Goal: Transaction & Acquisition: Purchase product/service

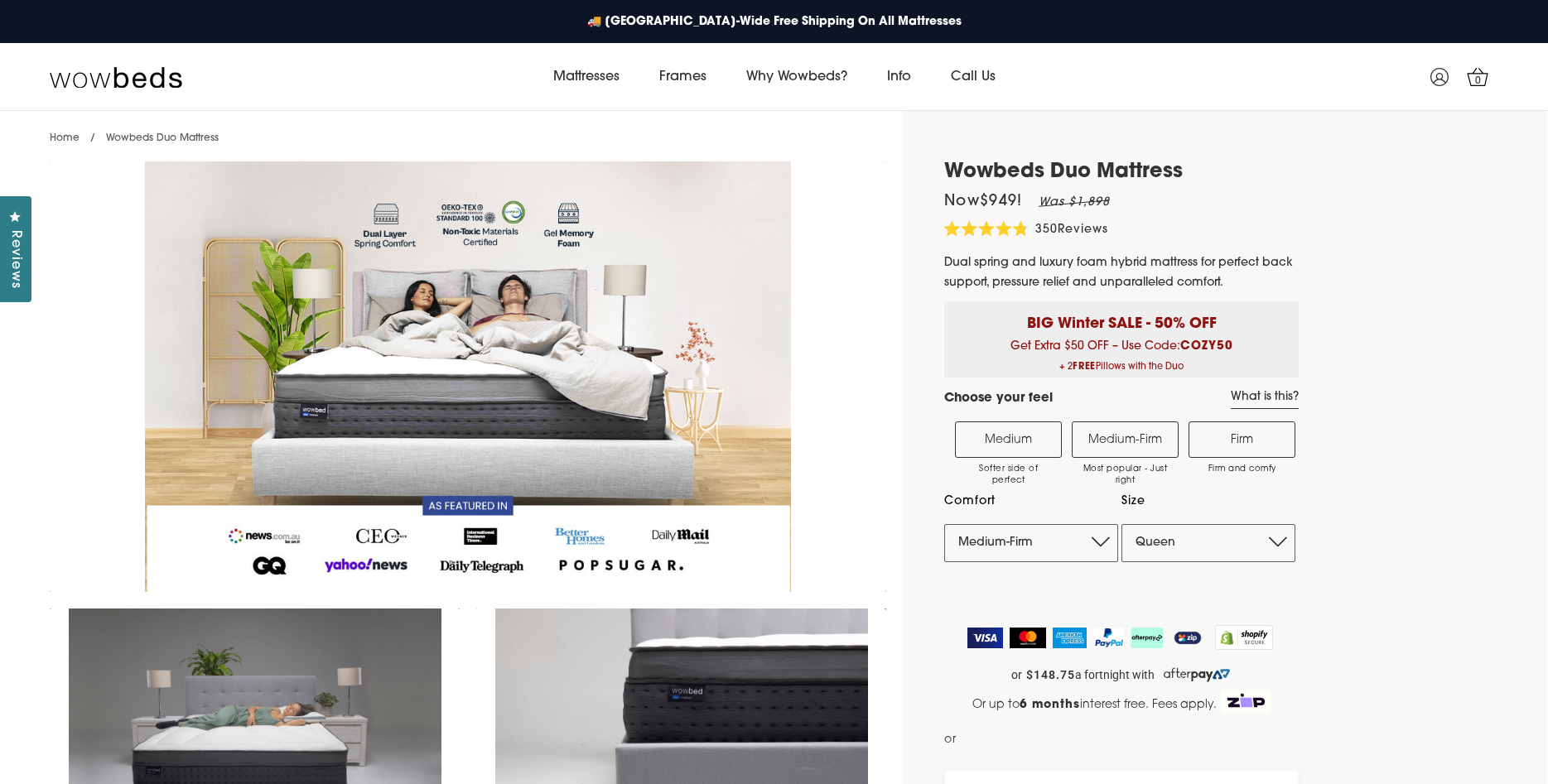
select select "Medium-Firm"
select select "Queen"
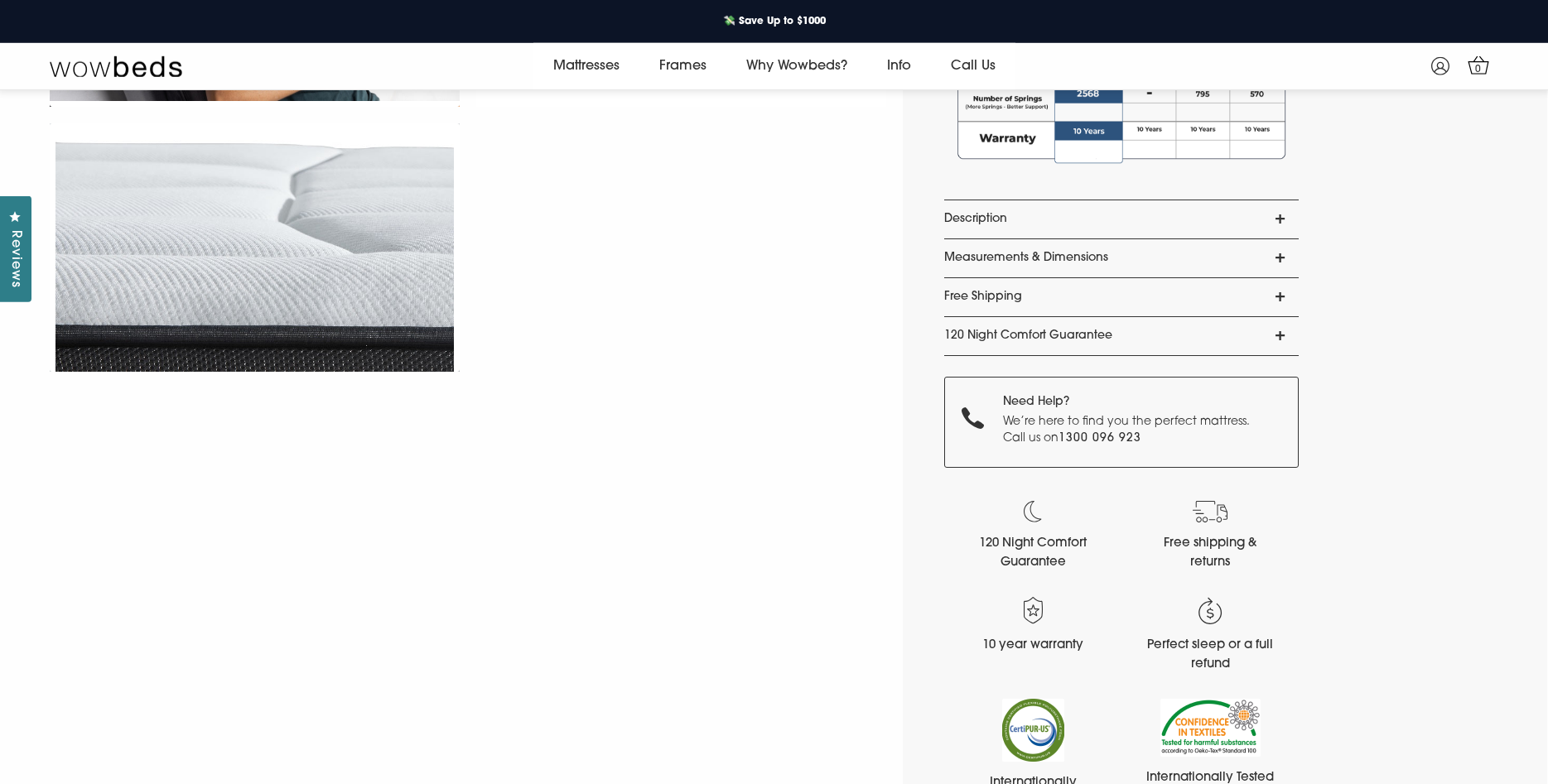
scroll to position [1331, 0]
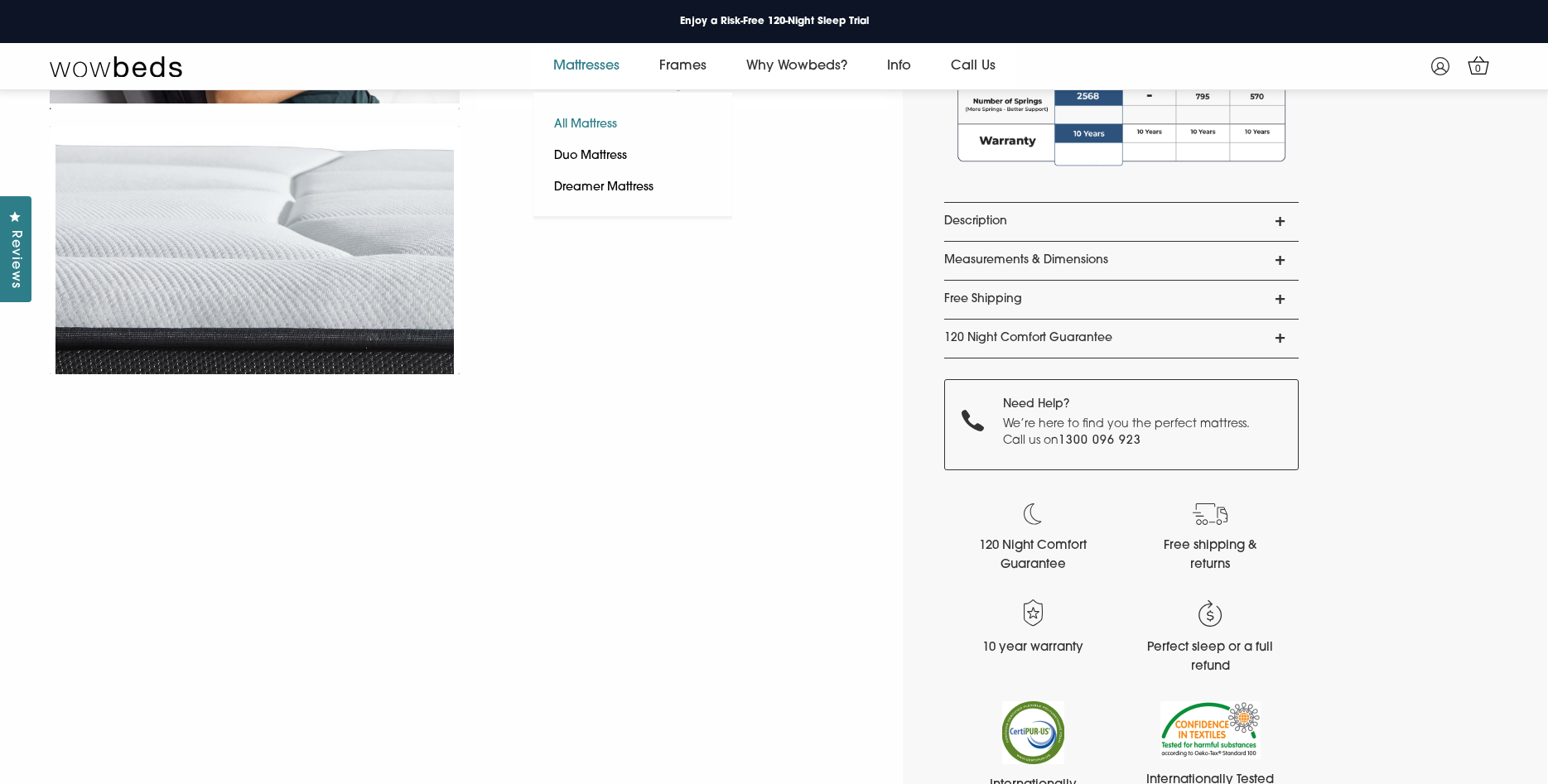
click at [580, 119] on link "All Mattress" at bounding box center [585, 126] width 104 height 32
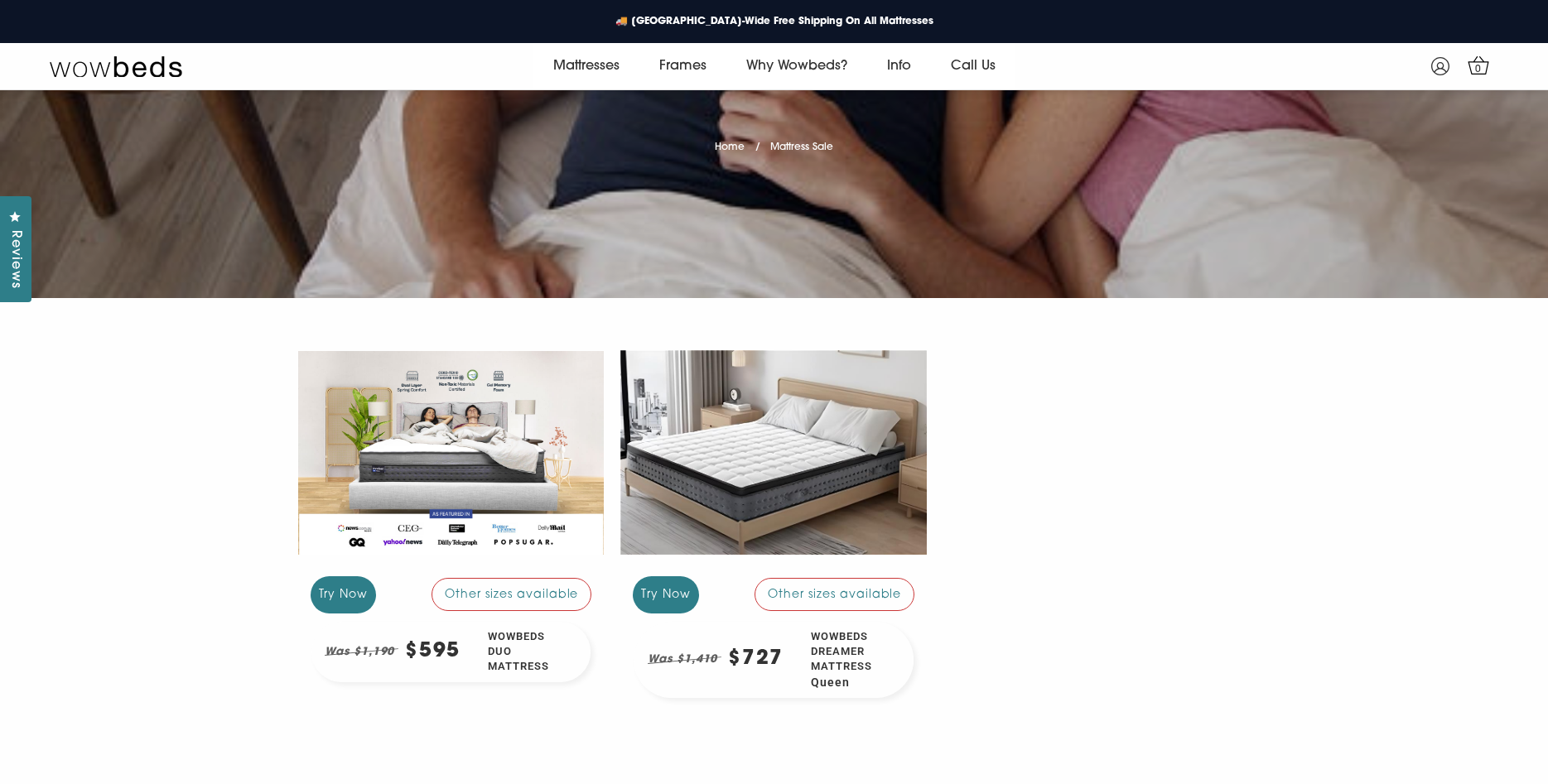
scroll to position [243, 0]
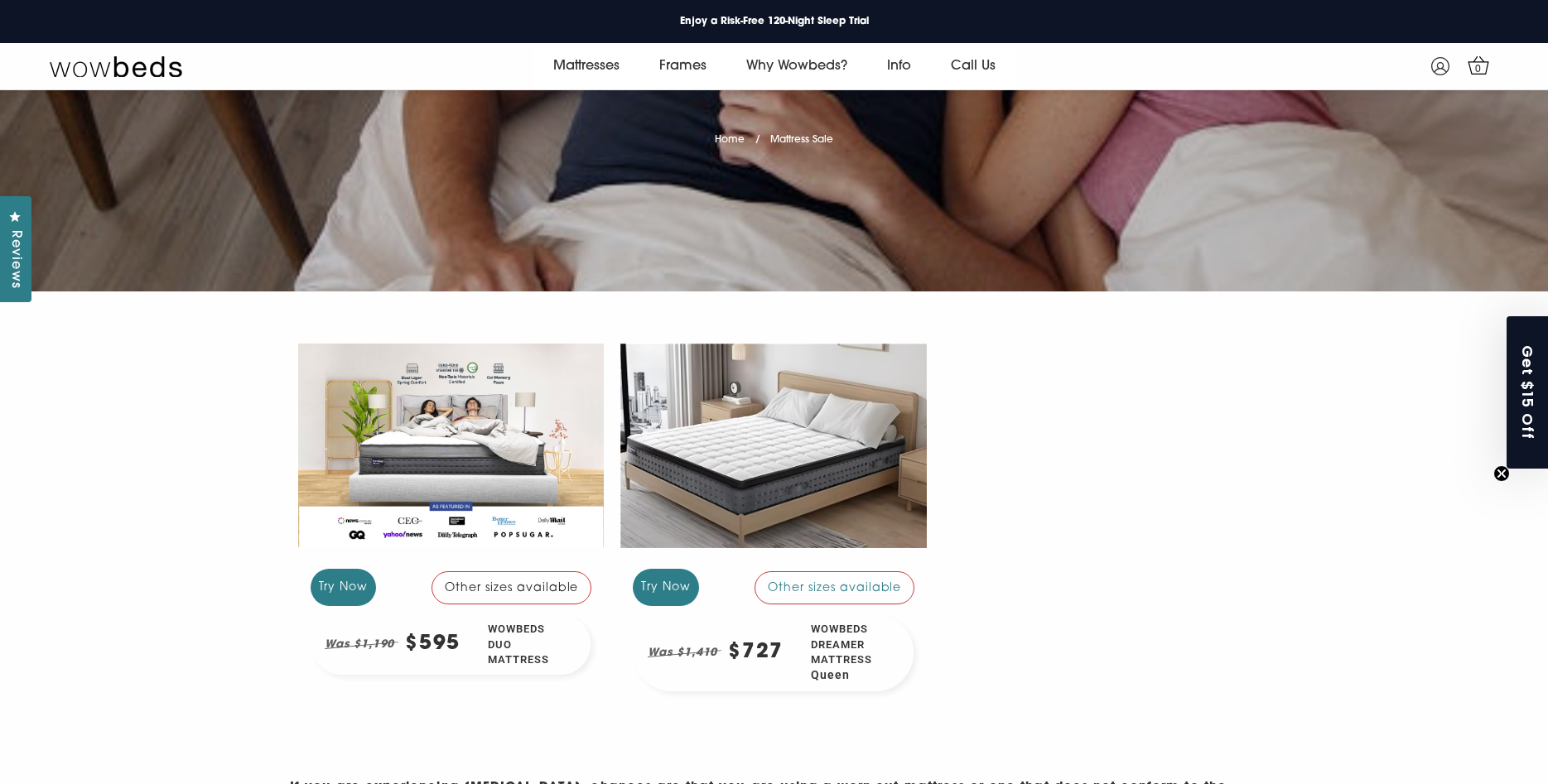
click at [427, 460] on div at bounding box center [451, 446] width 306 height 229
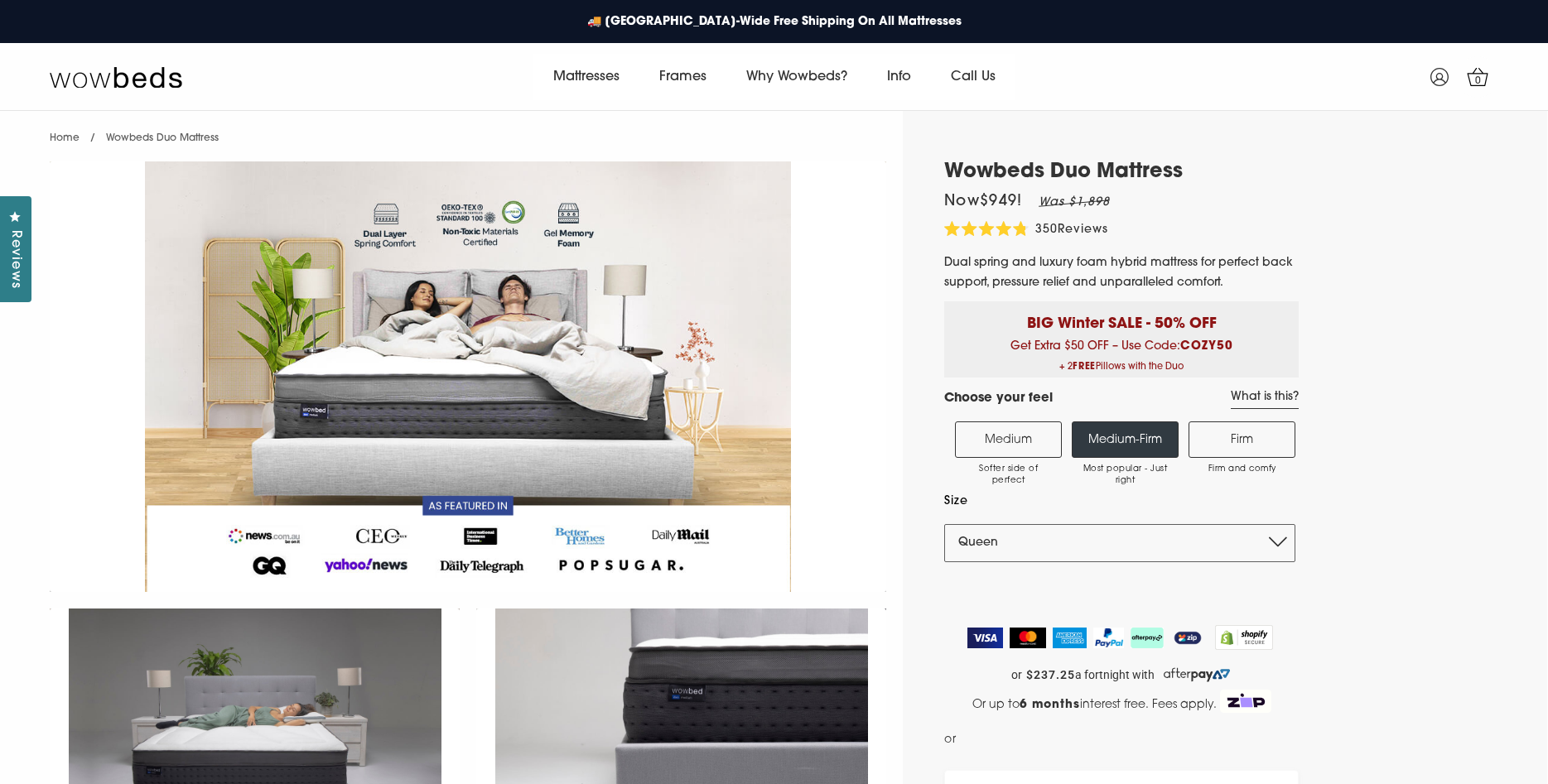
select select "Queen"
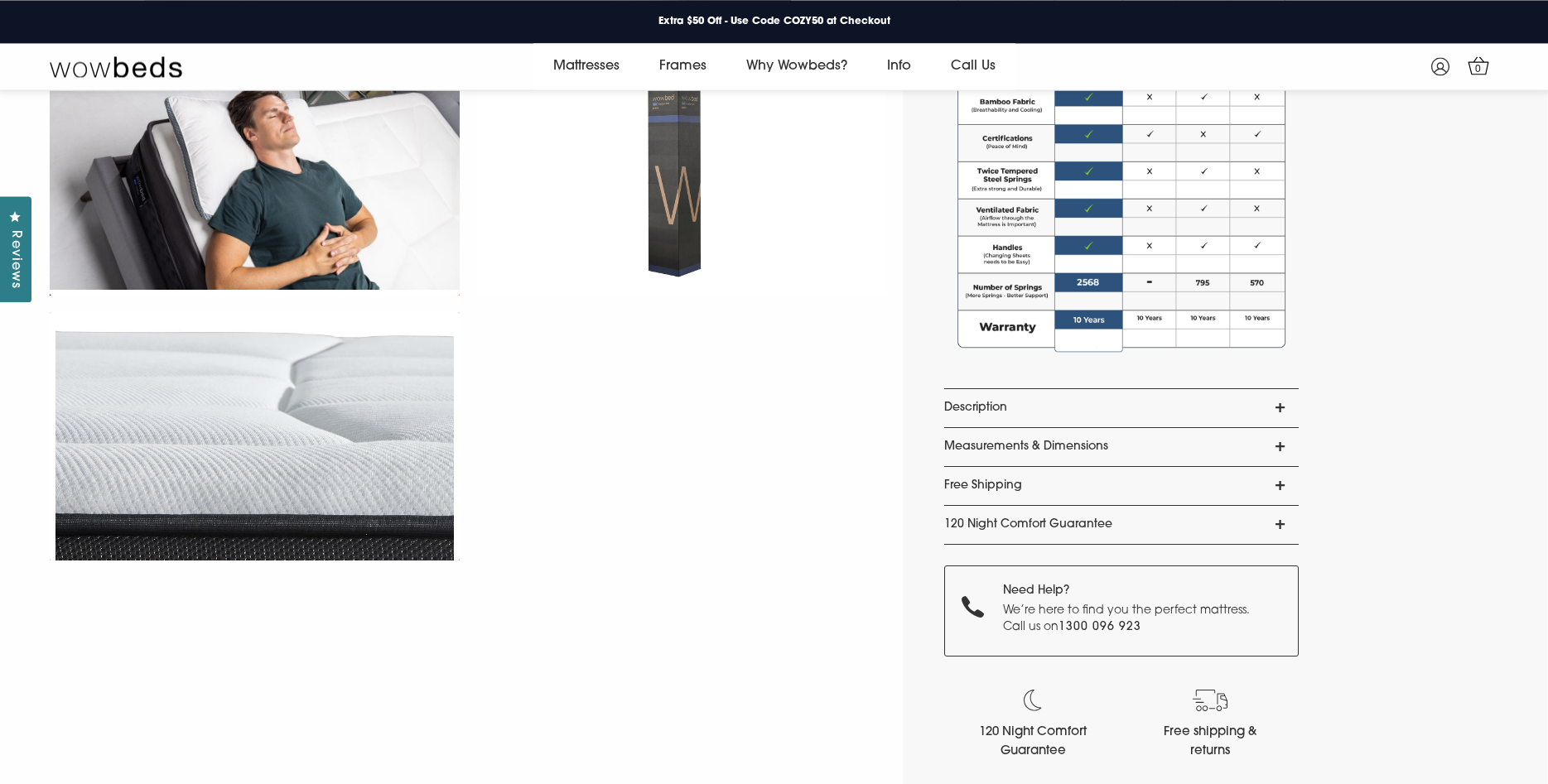
scroll to position [1174, 0]
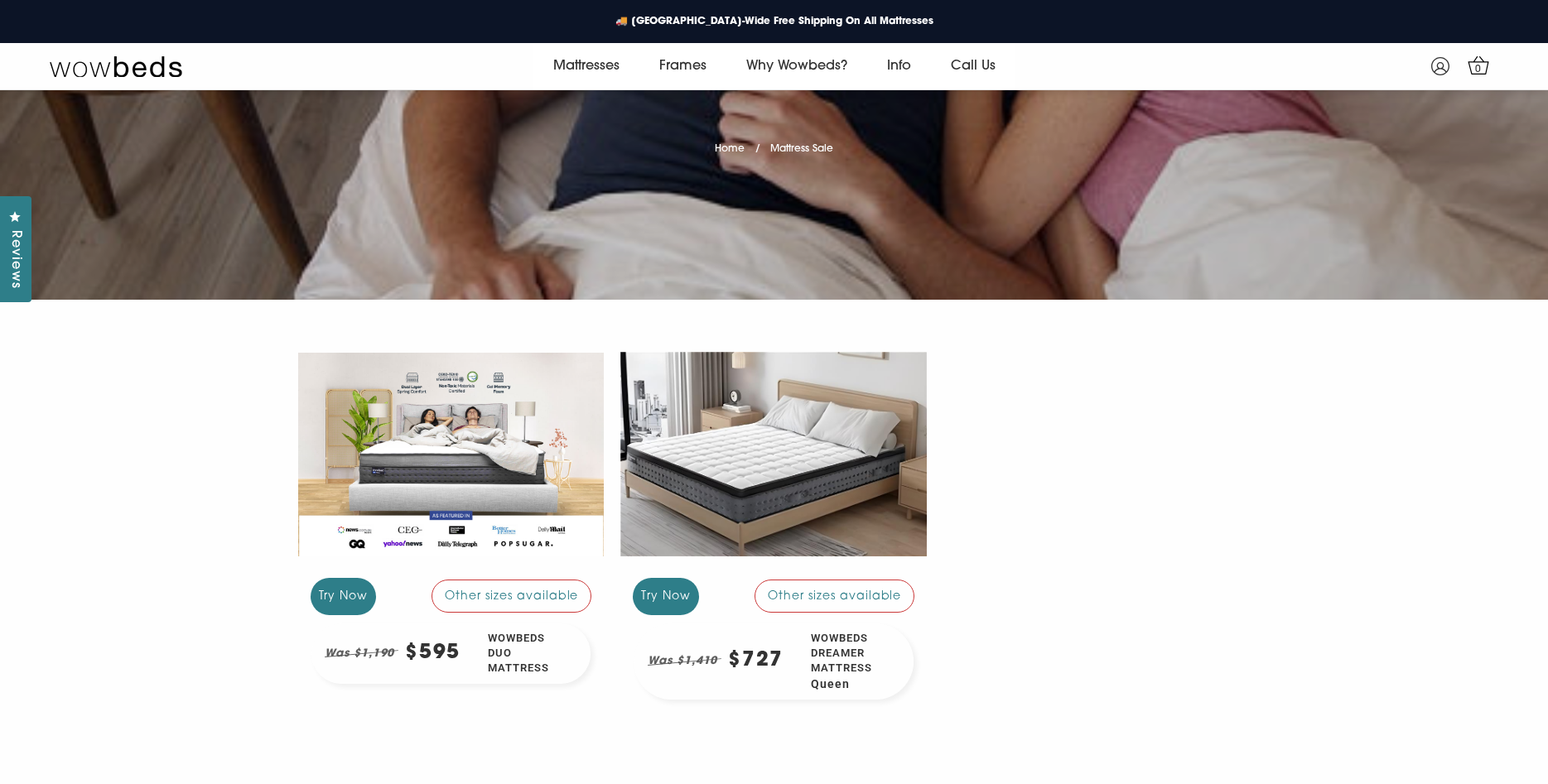
scroll to position [243, 0]
